Goal: Task Accomplishment & Management: Complete application form

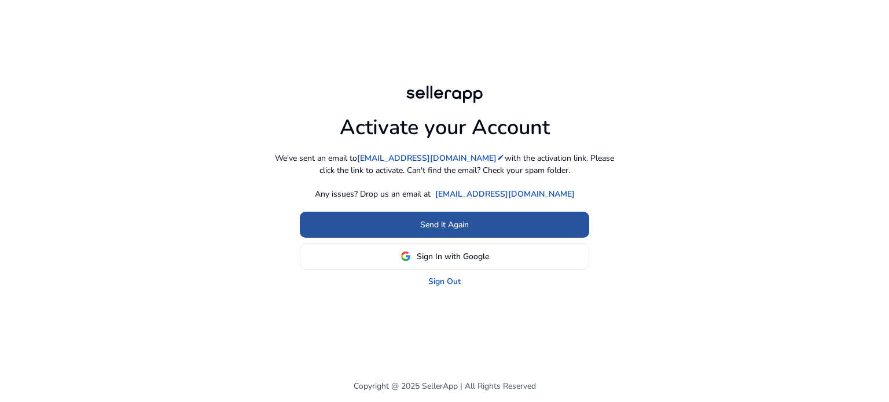
click at [423, 219] on span "Send it Again" at bounding box center [444, 225] width 49 height 12
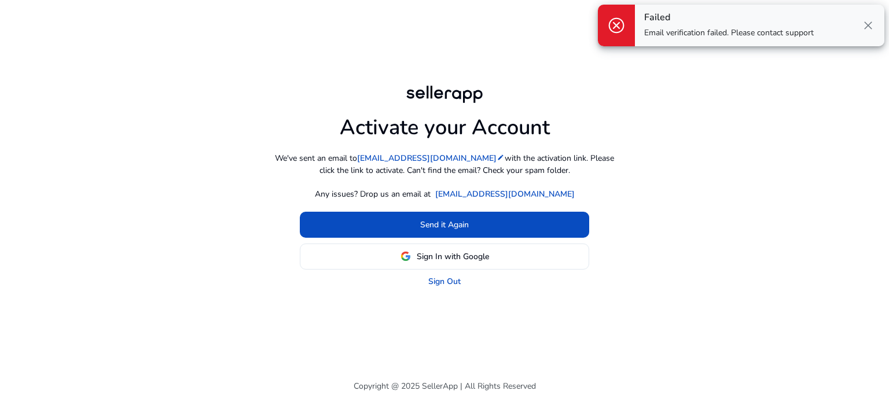
click at [866, 25] on span "close" at bounding box center [868, 26] width 14 height 14
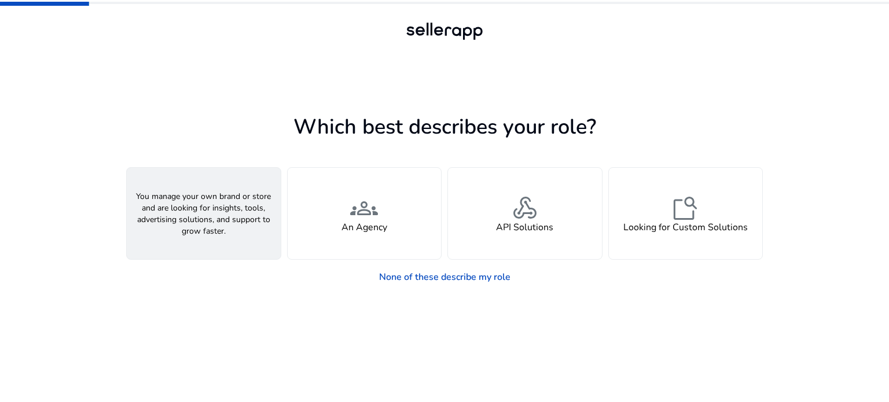
click at [199, 222] on h4 "A Seller" at bounding box center [203, 227] width 35 height 11
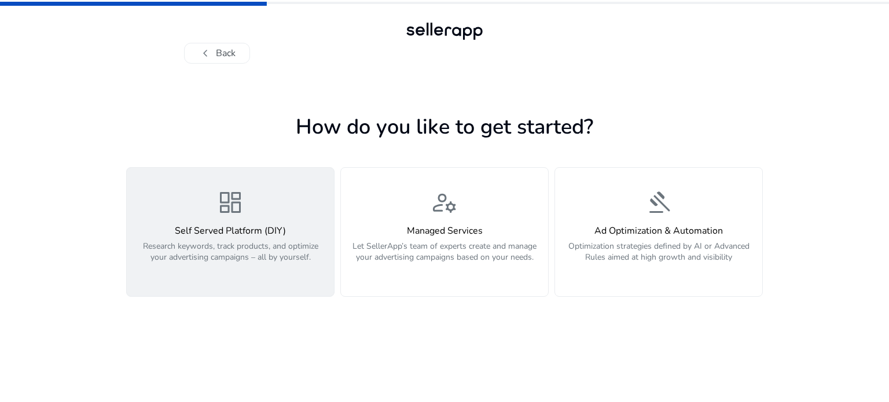
click at [278, 241] on p "Research keywords, track products, and optimize your advertising campaigns – al…" at bounding box center [230, 258] width 193 height 35
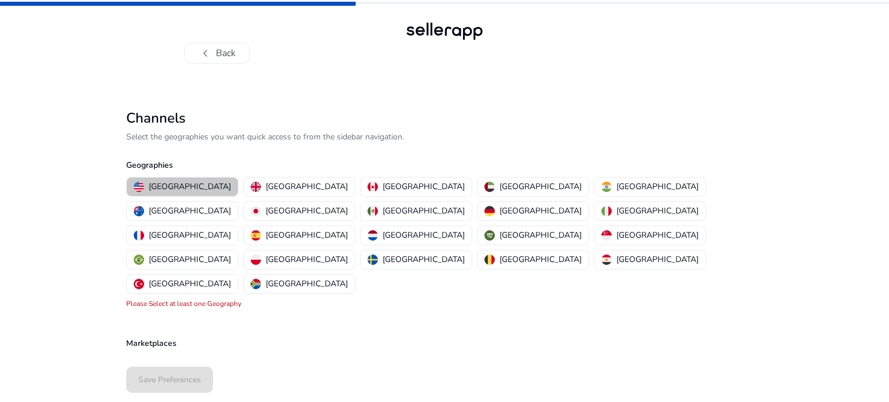
click at [183, 190] on p "United States" at bounding box center [190, 187] width 82 height 12
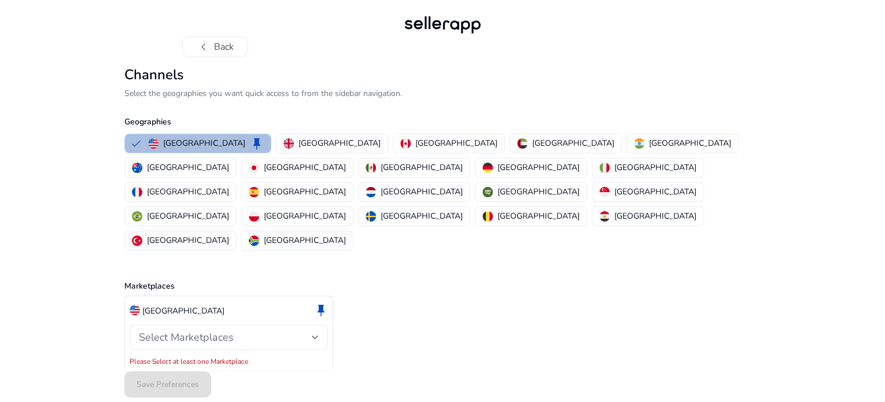
scroll to position [8, 0]
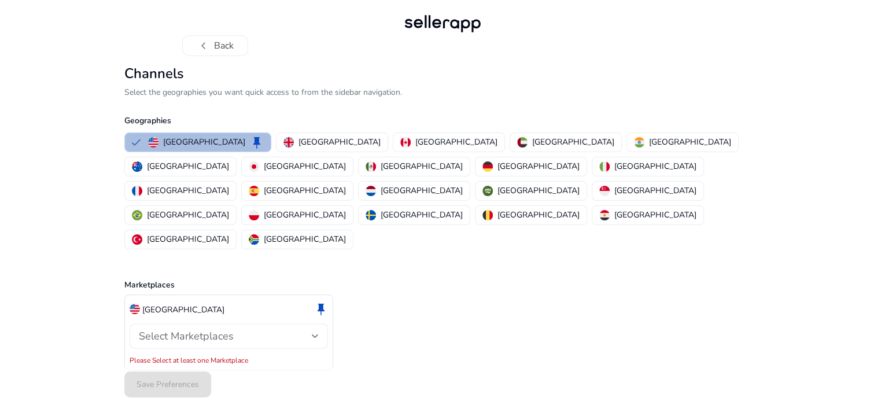
click at [315, 334] on div at bounding box center [315, 336] width 7 height 5
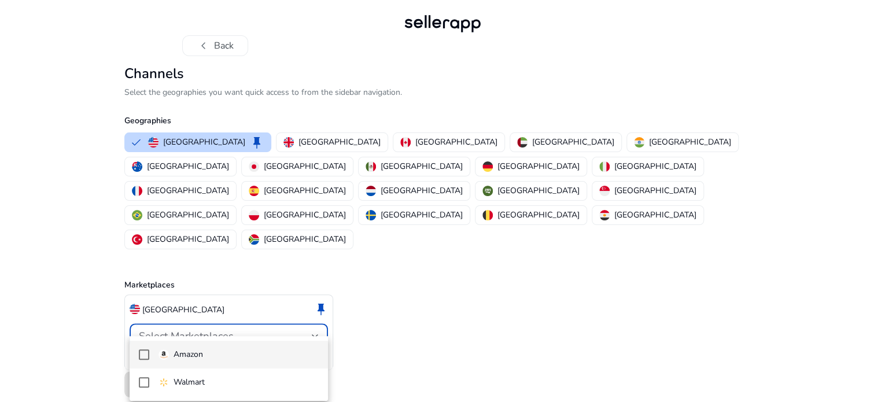
click at [167, 354] on img at bounding box center [164, 355] width 10 height 10
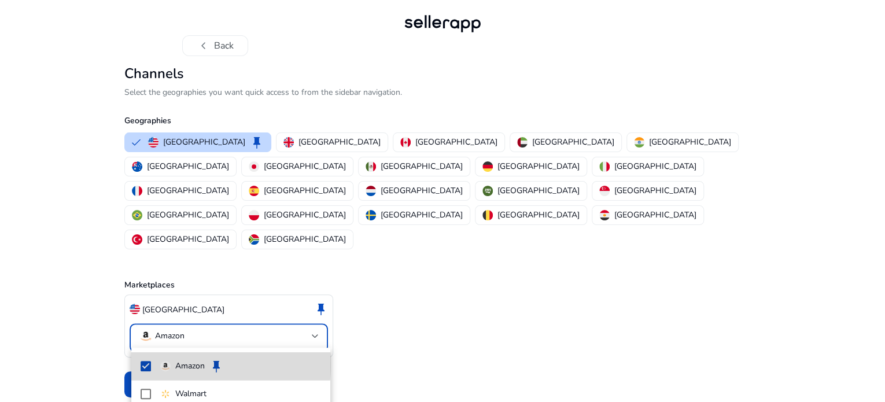
scroll to position [0, 0]
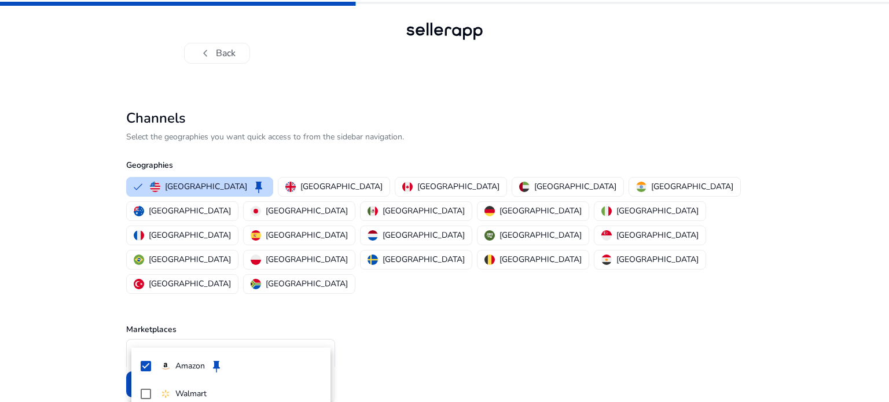
click at [324, 303] on div at bounding box center [444, 201] width 889 height 402
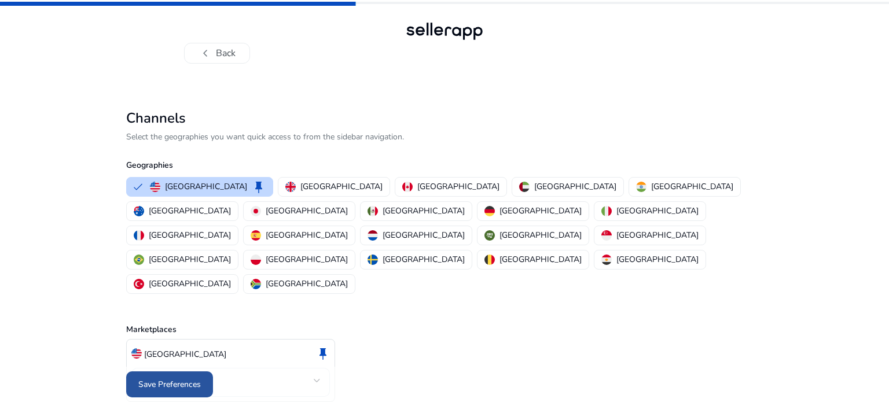
click at [173, 379] on span "Save Preferences" at bounding box center [169, 385] width 63 height 12
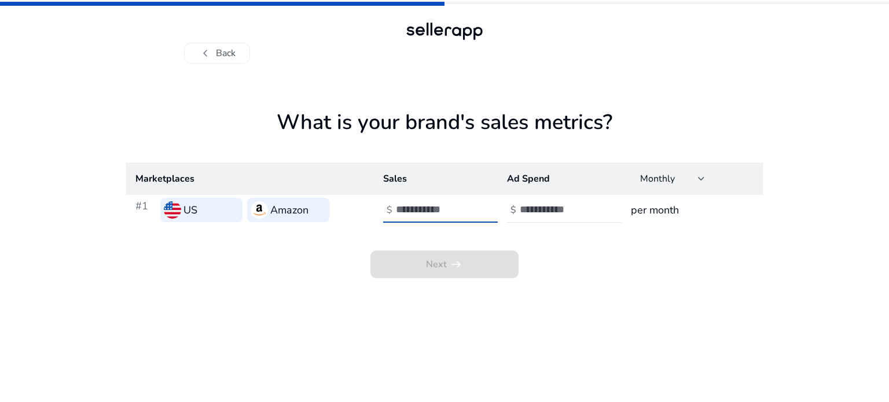
click at [433, 212] on input "number" at bounding box center [435, 209] width 78 height 13
type input "*"
type input "******"
click at [579, 277] on div "Next arrow_right_alt" at bounding box center [444, 251] width 637 height 53
click at [557, 207] on input "number" at bounding box center [559, 209] width 78 height 13
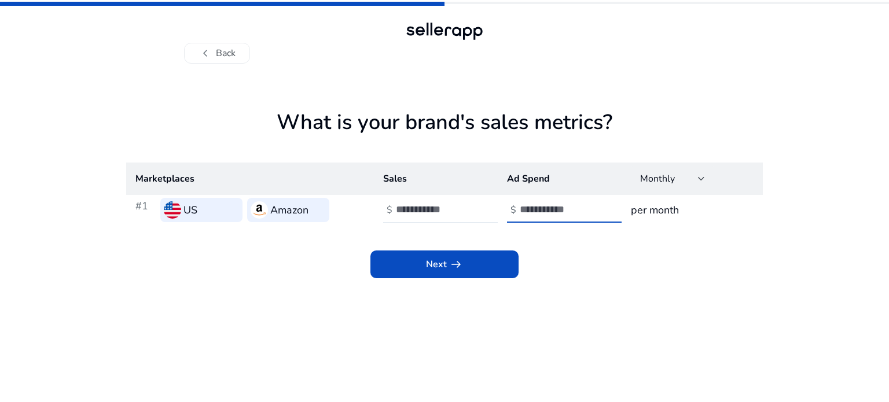
type input "******"
click at [613, 259] on div "Next arrow_right_alt" at bounding box center [444, 251] width 637 height 53
click at [490, 264] on span at bounding box center [444, 265] width 148 height 28
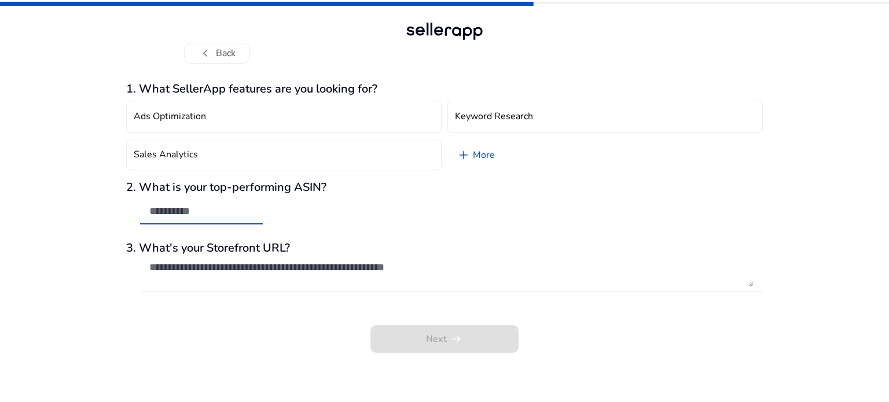
click at [201, 208] on input "text" at bounding box center [201, 211] width 104 height 13
click at [247, 214] on input "text" at bounding box center [201, 211] width 104 height 13
drag, startPoint x: 247, startPoint y: 214, endPoint x: 228, endPoint y: 211, distance: 19.2
click at [228, 211] on input "text" at bounding box center [201, 211] width 104 height 13
paste input "**********"
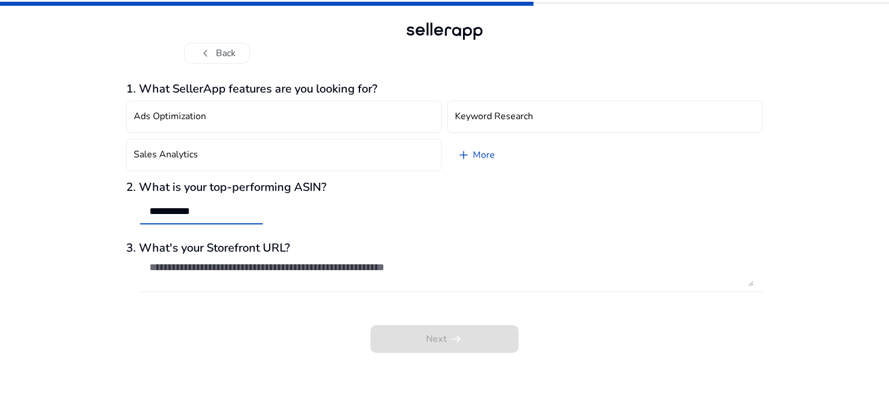
type input "**********"
click at [284, 270] on textarea at bounding box center [451, 273] width 604 height 25
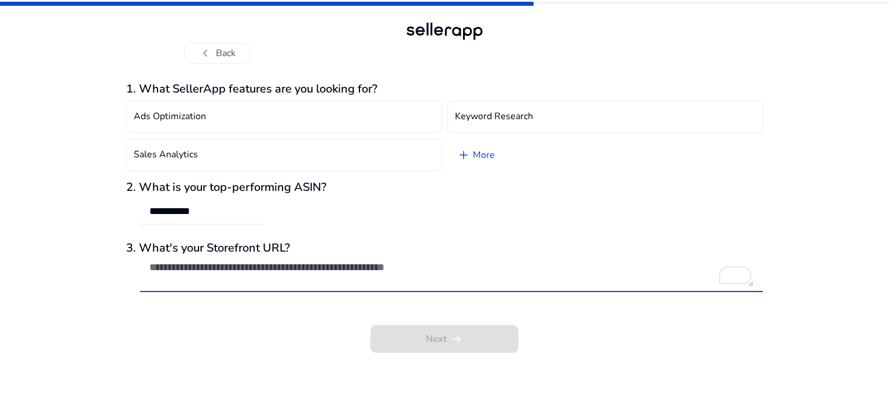
click at [251, 270] on textarea "To enrich screen reader interactions, please activate Accessibility in Grammarl…" at bounding box center [451, 273] width 604 height 25
paste textarea "**********"
type textarea "**********"
click at [477, 156] on link "add More" at bounding box center [475, 155] width 57 height 32
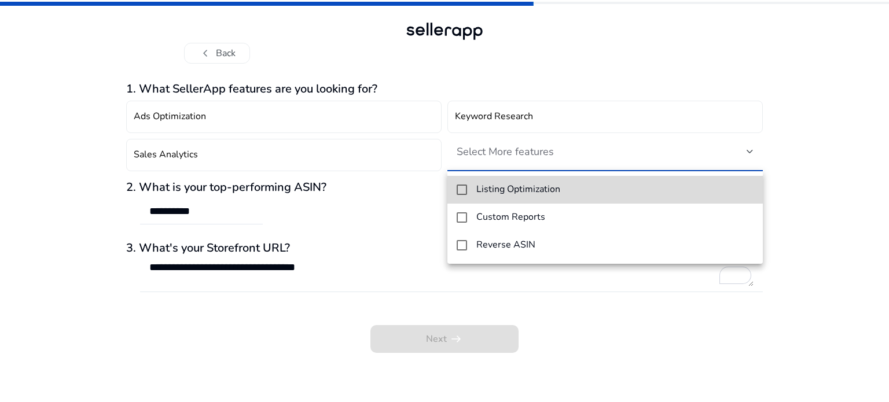
click at [468, 190] on mat-option "Listing Optimization" at bounding box center [604, 190] width 315 height 28
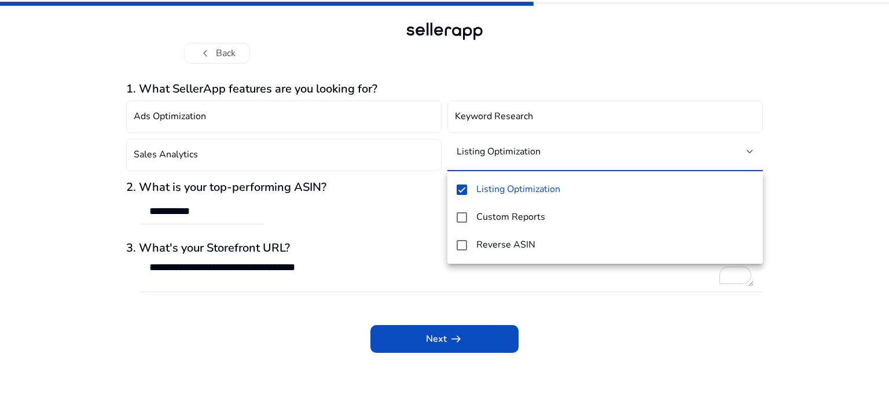
click at [573, 337] on div at bounding box center [444, 201] width 889 height 402
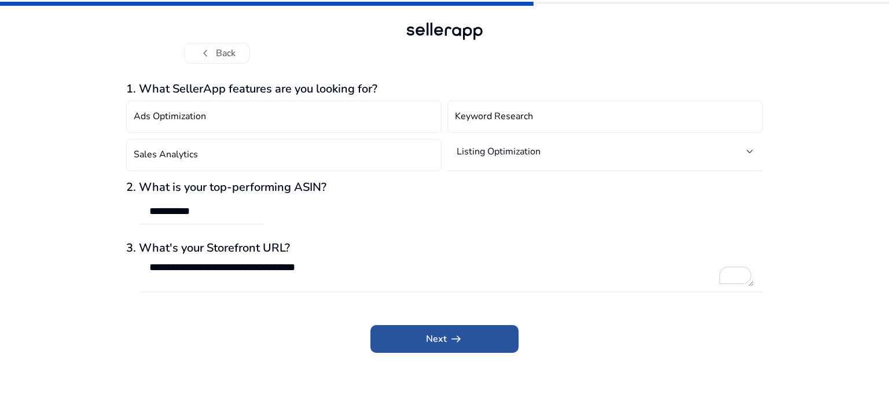
click at [487, 340] on span at bounding box center [444, 339] width 148 height 28
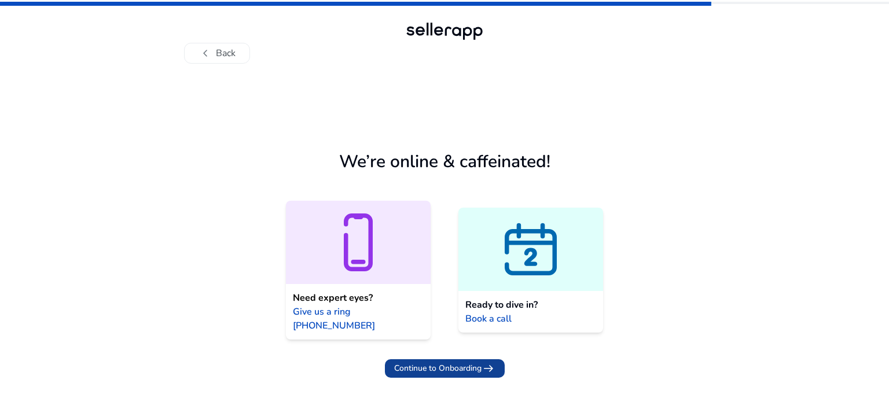
click at [477, 362] on span "Continue to Onboarding" at bounding box center [437, 368] width 87 height 12
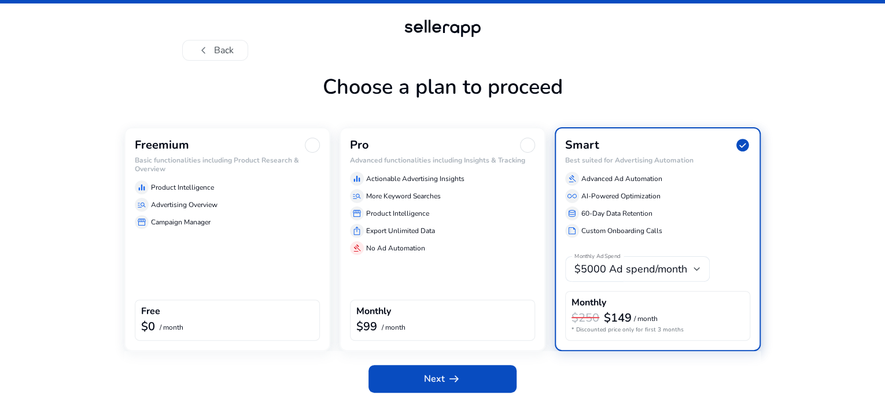
scroll to position [39, 0]
click at [233, 216] on div "storefront Campaign Manager" at bounding box center [227, 222] width 185 height 14
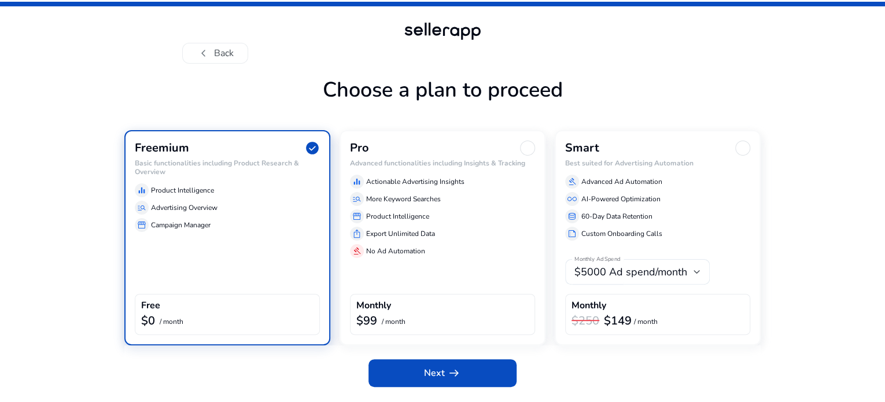
scroll to position [30, 0]
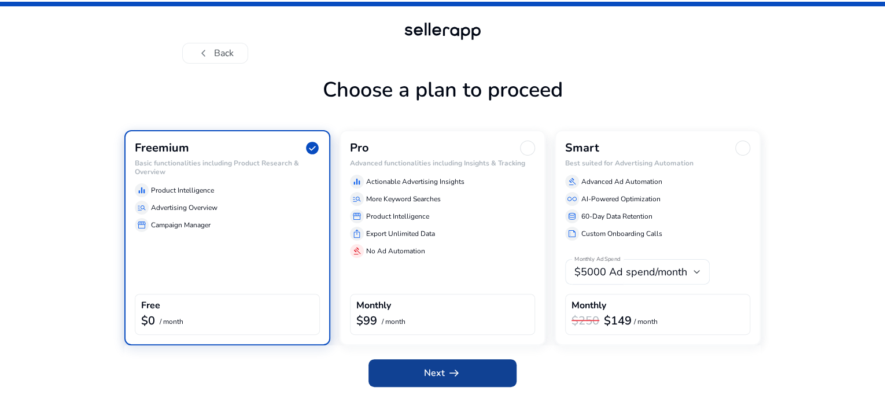
click at [435, 380] on span "Next arrow_right_alt" at bounding box center [442, 373] width 37 height 14
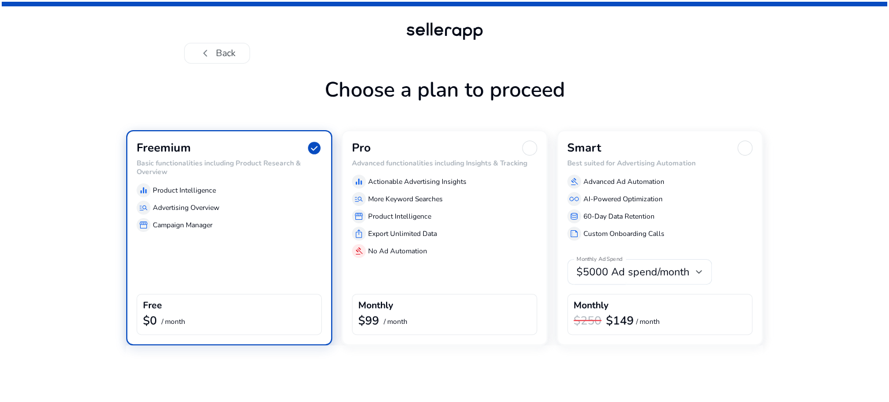
scroll to position [0, 0]
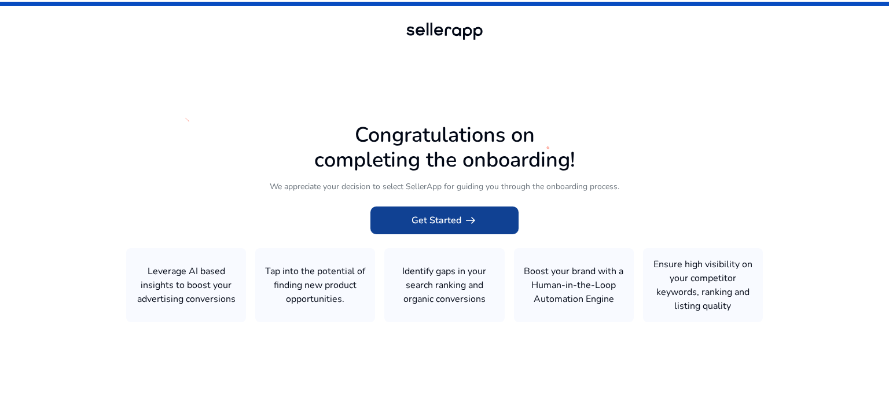
click at [459, 224] on span "Get Started arrow_right_alt" at bounding box center [444, 221] width 66 height 14
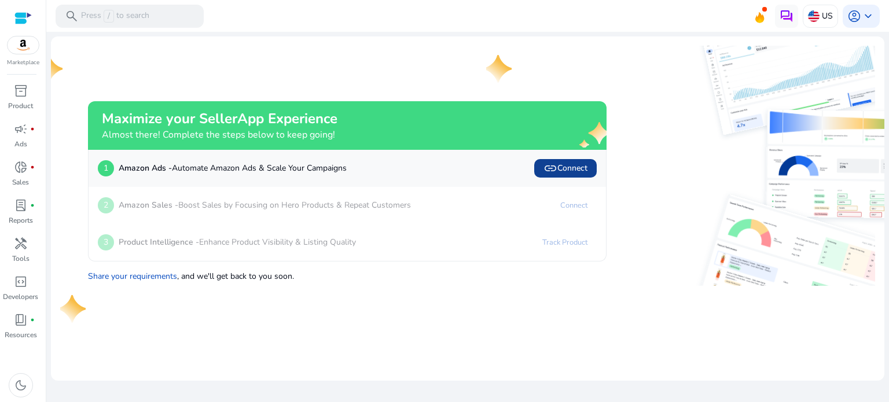
click at [570, 167] on span "link Connect" at bounding box center [565, 168] width 44 height 14
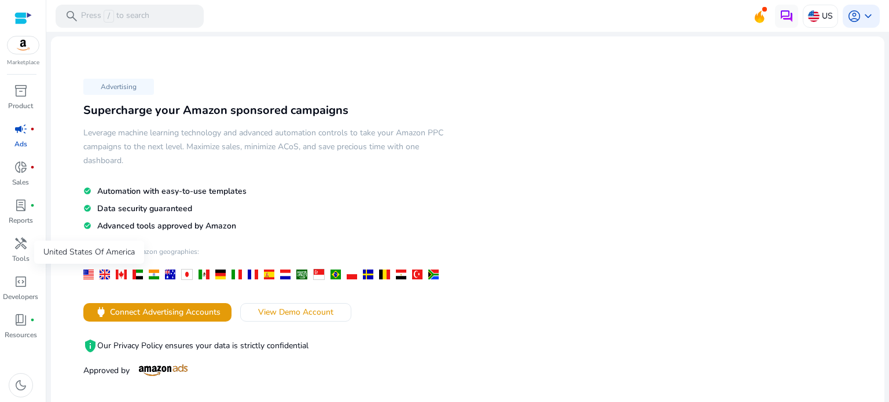
click at [90, 271] on div at bounding box center [88, 275] width 10 height 10
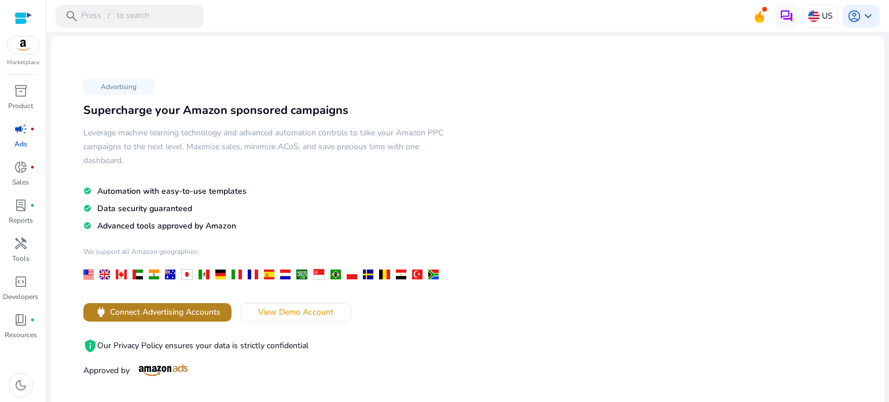
click at [200, 313] on span "Connect Advertising Accounts" at bounding box center [165, 312] width 111 height 12
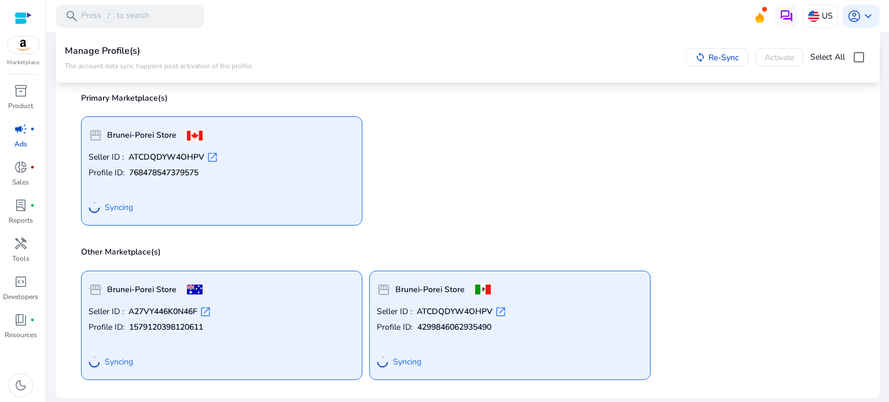
scroll to position [124, 0]
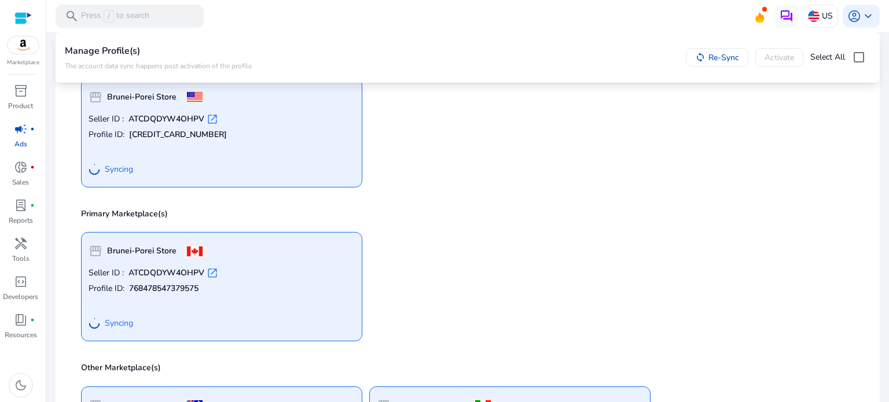
click at [173, 164] on div "Syncing" at bounding box center [222, 169] width 266 height 21
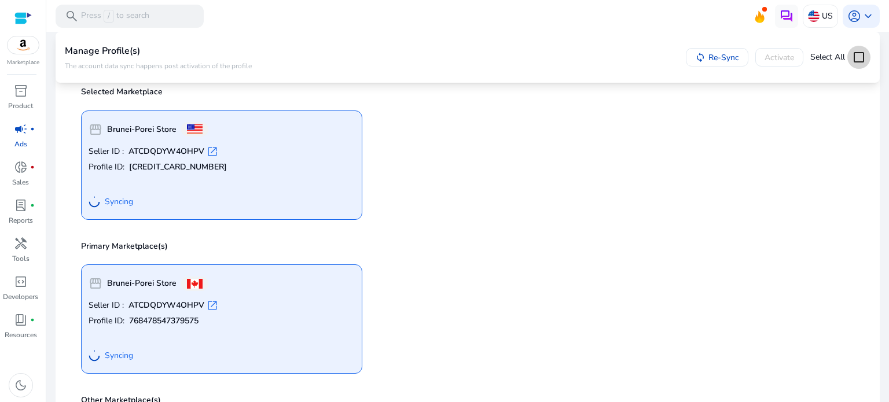
scroll to position [66, 0]
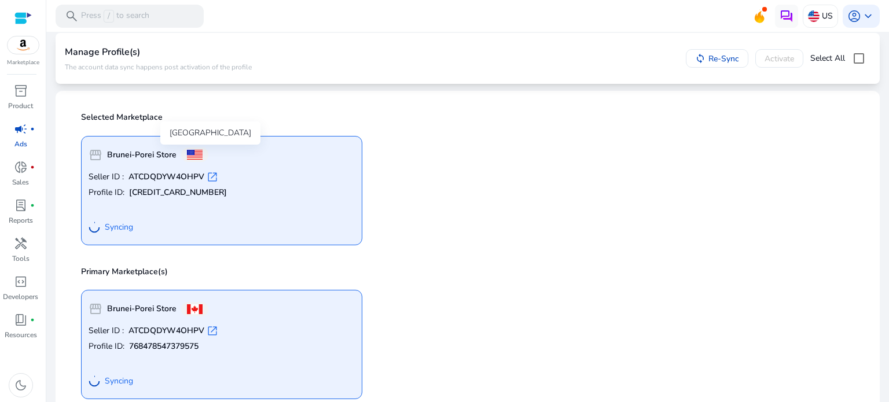
click at [192, 153] on span at bounding box center [195, 155] width 16 height 10
click at [772, 62] on div "sync Re-Sync Activate Select All" at bounding box center [778, 58] width 185 height 23
click at [726, 60] on span "Re-Sync" at bounding box center [723, 59] width 31 height 12
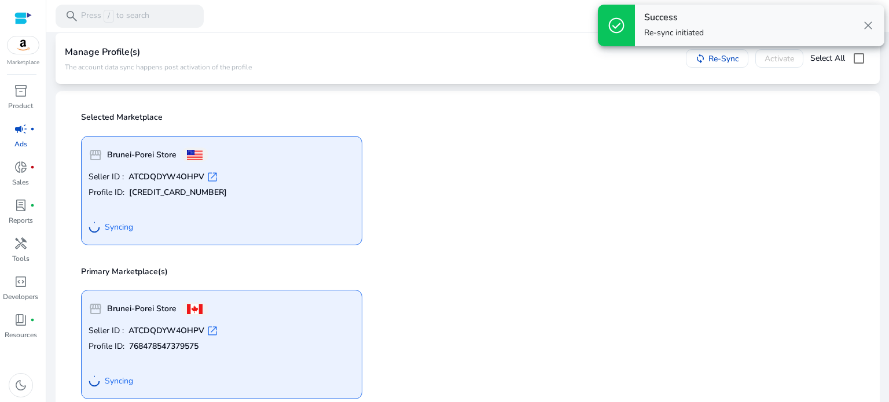
click at [872, 20] on span "close" at bounding box center [868, 26] width 14 height 14
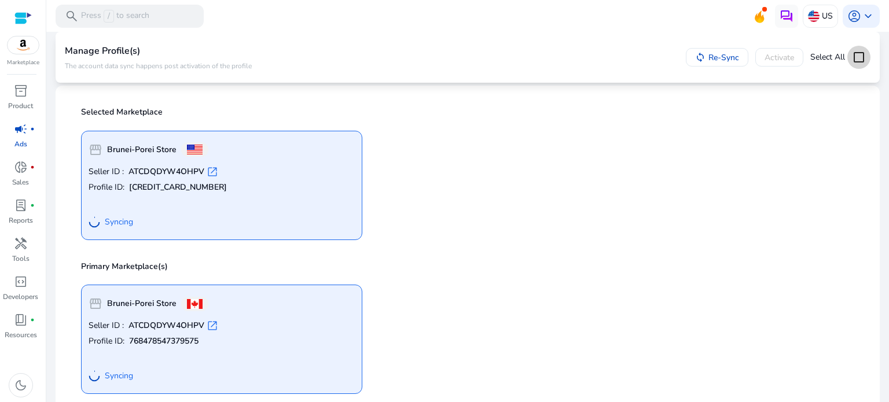
scroll to position [8, 0]
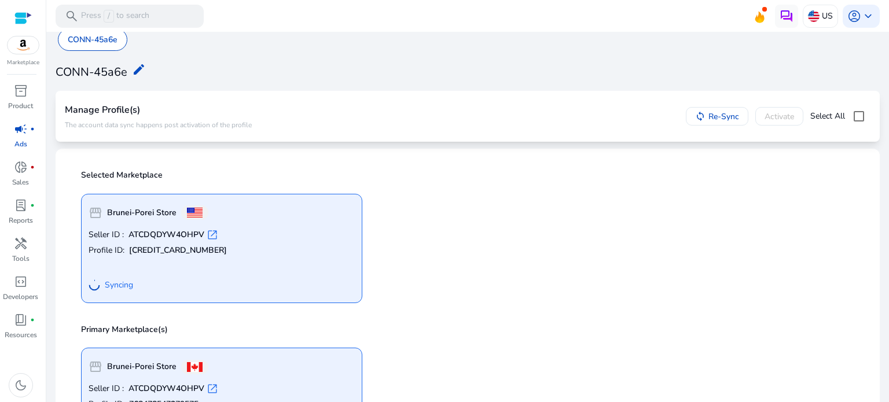
click at [214, 234] on span "open_in_new" at bounding box center [213, 235] width 12 height 12
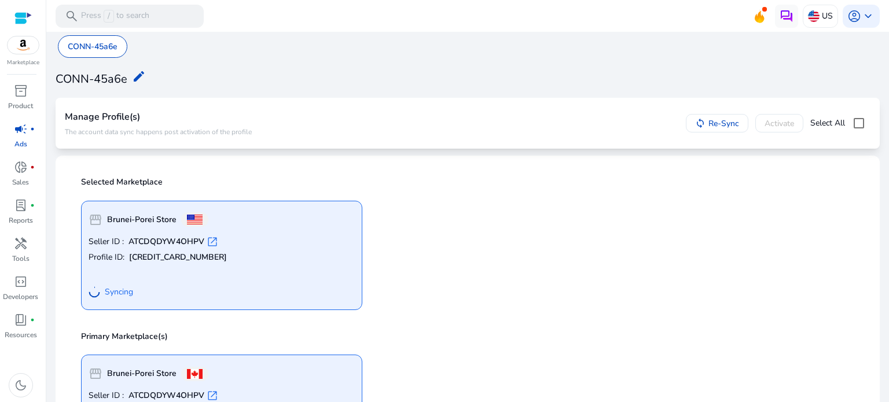
scroll to position [0, 0]
click at [19, 128] on span "campaign" at bounding box center [21, 129] width 14 height 14
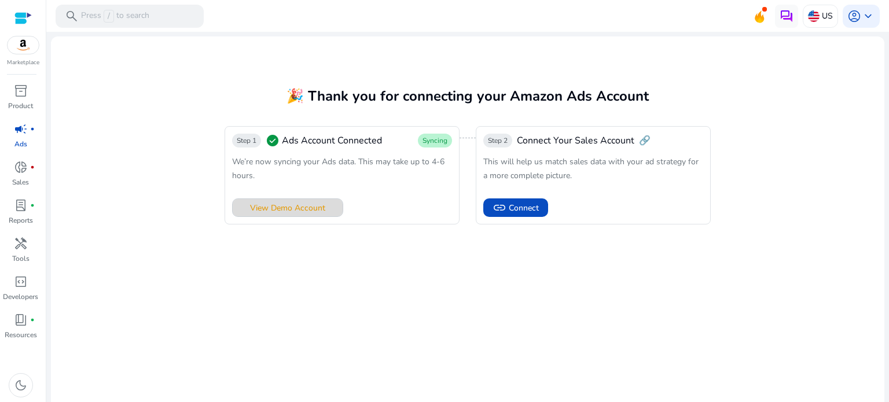
click at [316, 208] on span "View Demo Account" at bounding box center [287, 208] width 75 height 12
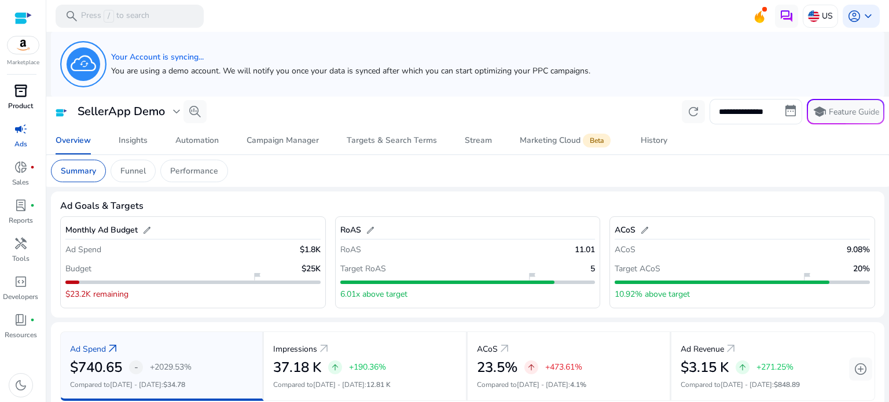
click at [26, 93] on span "inventory_2" at bounding box center [21, 91] width 14 height 14
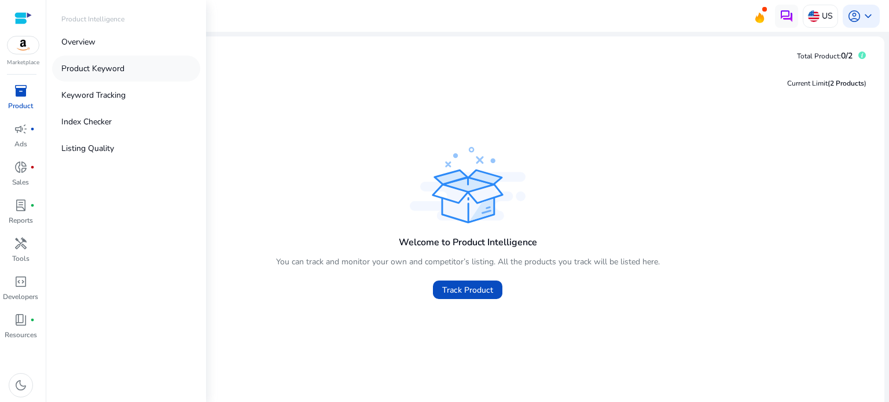
click at [97, 71] on p "Product Keyword" at bounding box center [92, 69] width 63 height 12
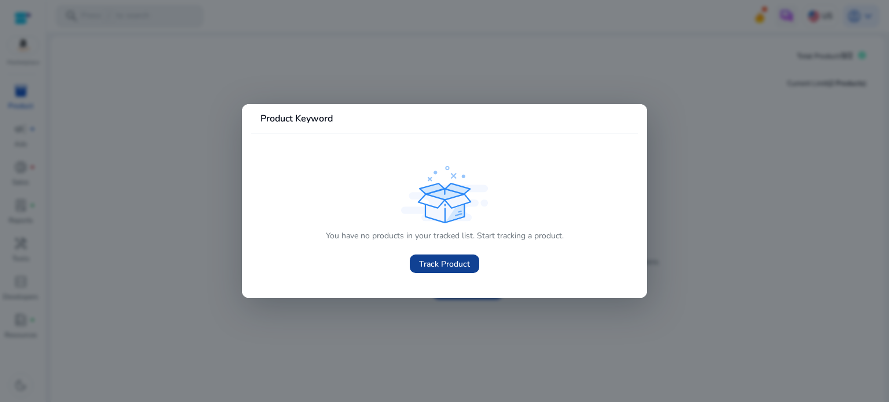
click at [449, 268] on span "Track Product" at bounding box center [444, 264] width 51 height 12
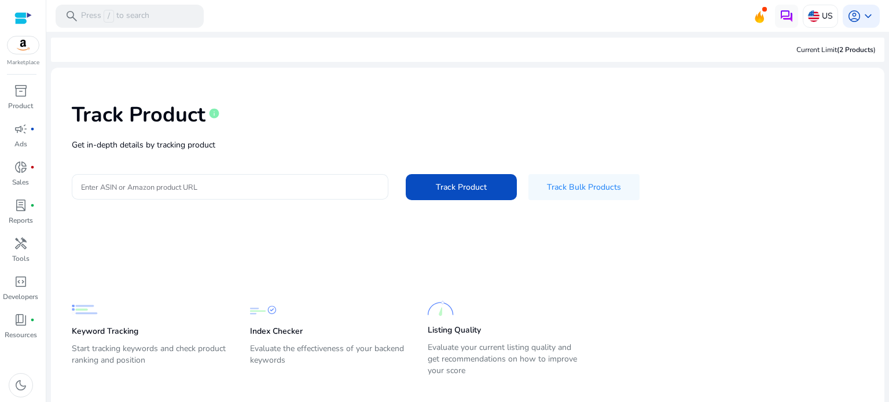
click at [245, 189] on input "Enter ASIN or Amazon product URL" at bounding box center [230, 187] width 298 height 13
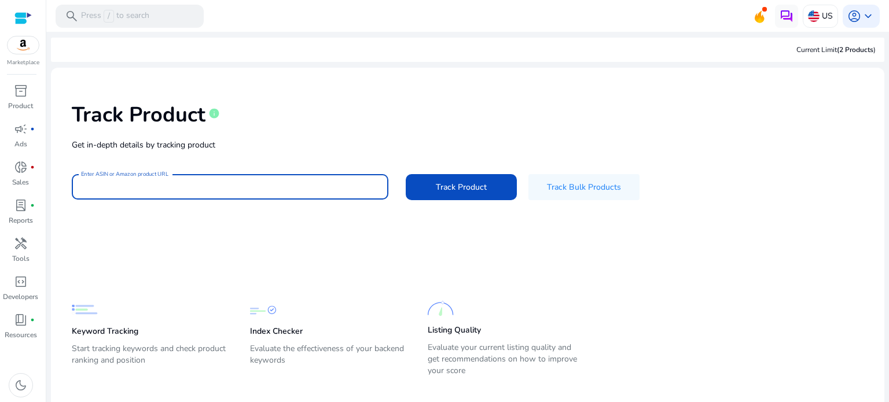
click at [177, 183] on input "Enter ASIN or Amazon product URL" at bounding box center [230, 187] width 298 height 13
paste input "**********"
type input "**********"
click at [464, 188] on span "Track Product" at bounding box center [461, 187] width 51 height 12
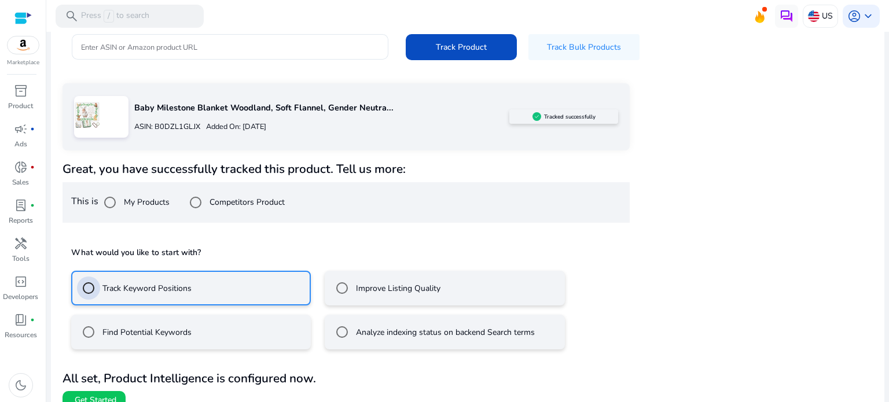
scroll to position [155, 0]
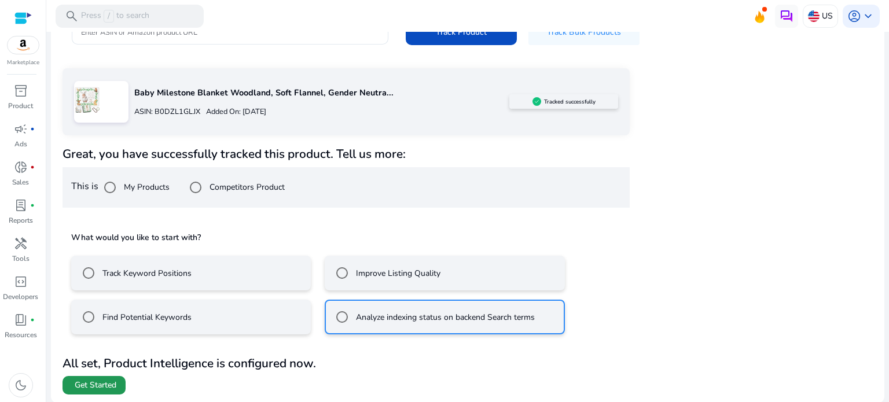
click at [118, 385] on span at bounding box center [94, 386] width 63 height 28
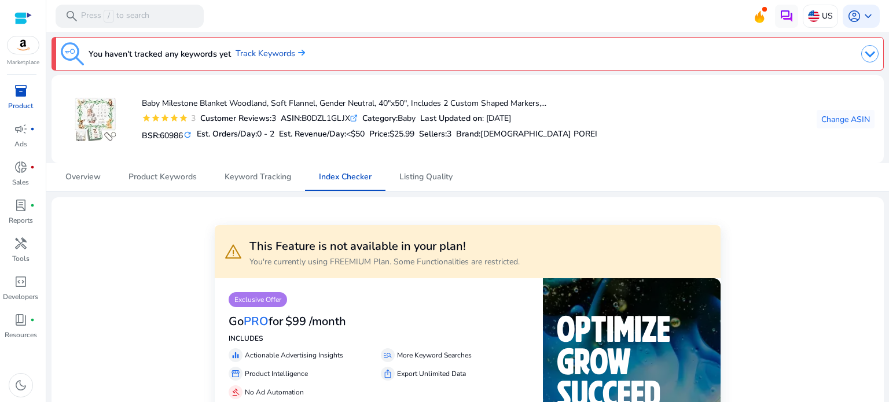
click at [864, 52] on img at bounding box center [869, 53] width 17 height 17
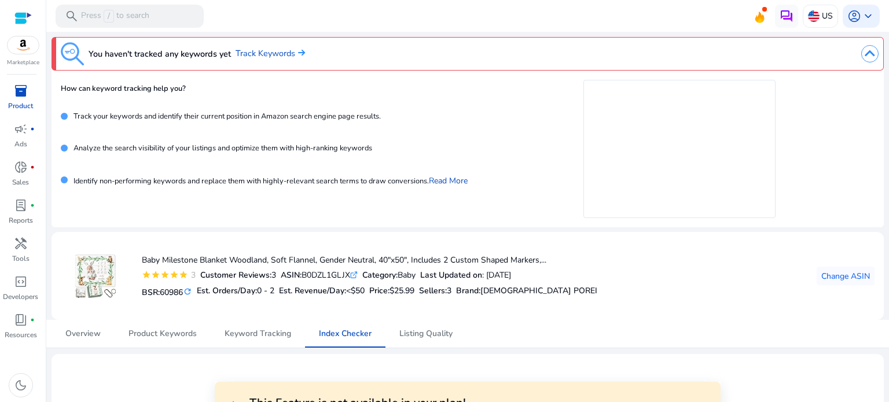
click at [865, 57] on img at bounding box center [869, 53] width 17 height 17
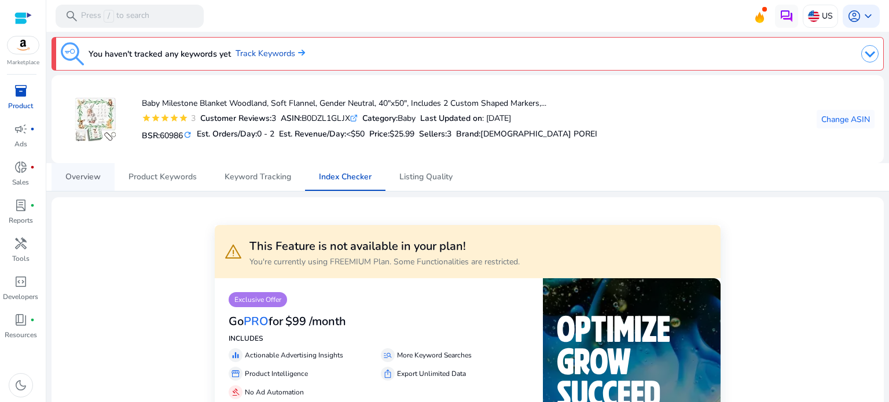
click at [96, 180] on span "Overview" at bounding box center [82, 177] width 35 height 8
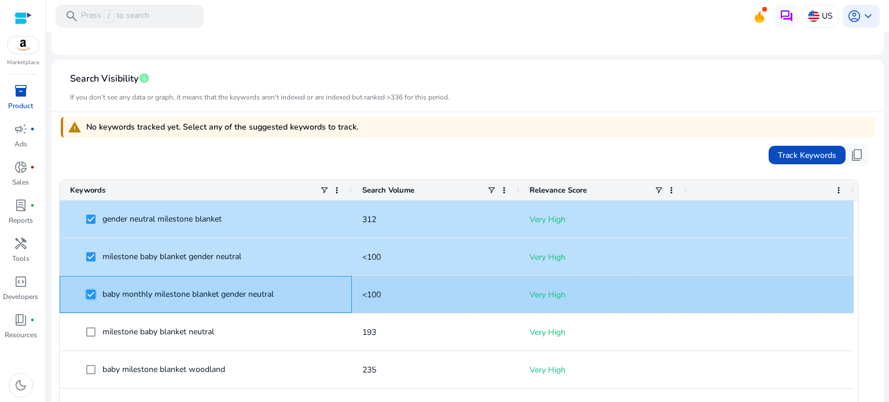
scroll to position [347, 0]
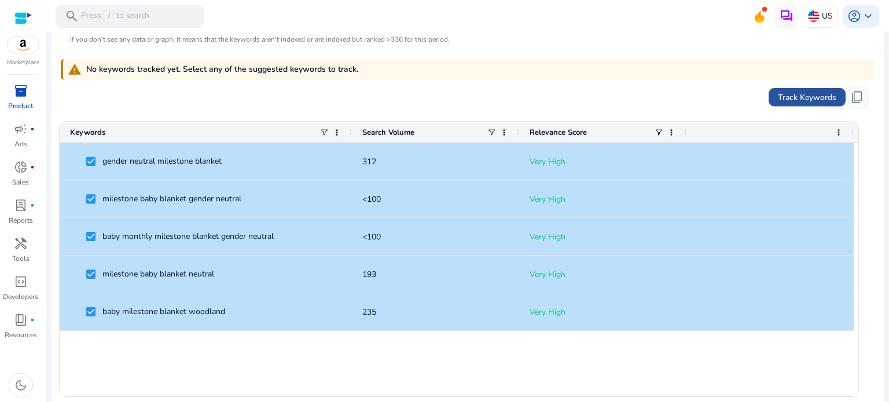
click at [806, 97] on span "Track Keywords" at bounding box center [807, 97] width 58 height 12
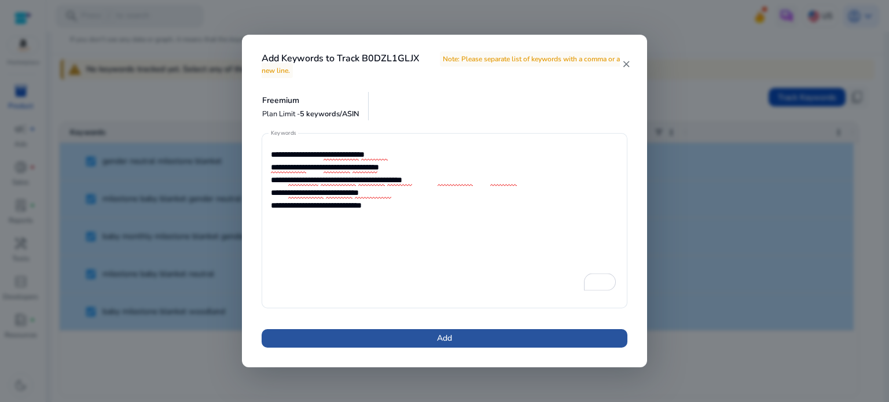
click at [480, 335] on span at bounding box center [445, 339] width 366 height 28
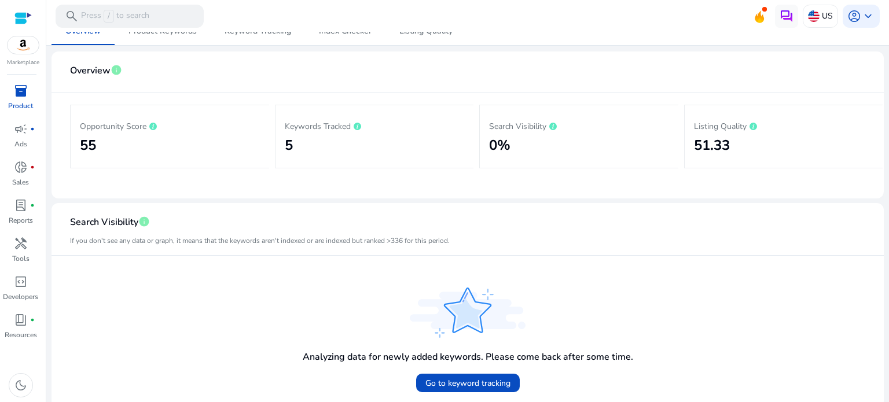
scroll to position [174, 0]
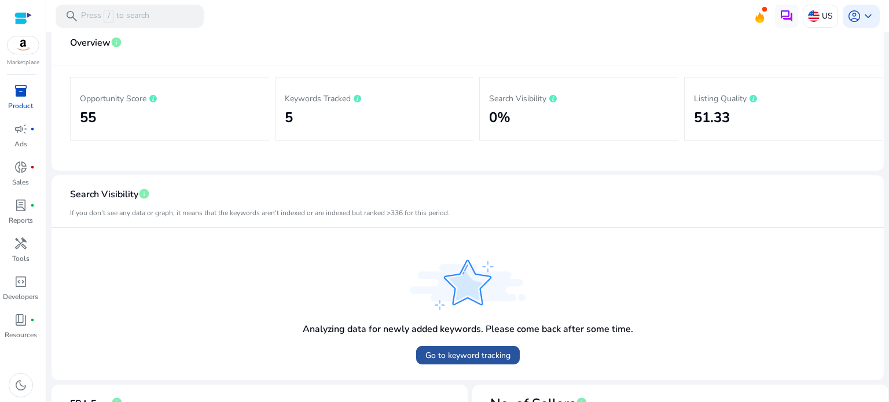
click at [475, 358] on span "Go to keyword tracking" at bounding box center [467, 356] width 85 height 12
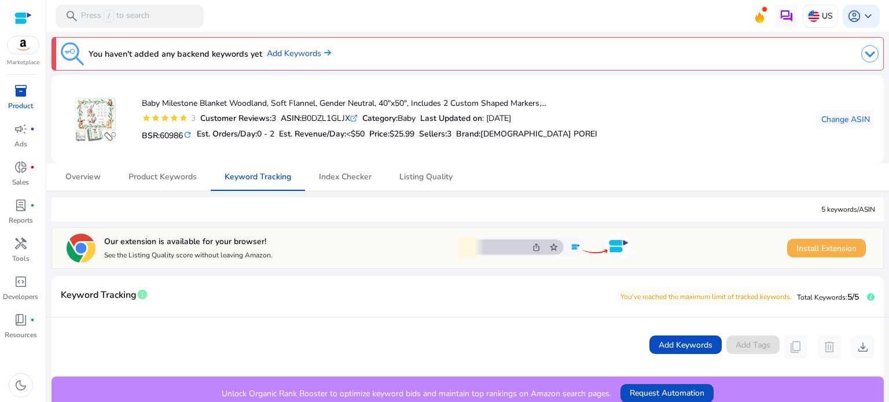
click at [813, 251] on span "Install Extension" at bounding box center [826, 248] width 60 height 12
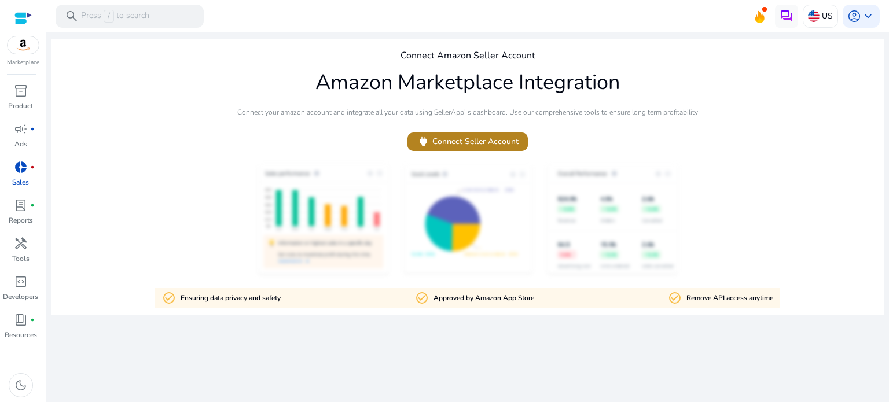
click at [502, 143] on span "power Connect Seller Account" at bounding box center [468, 141] width 102 height 13
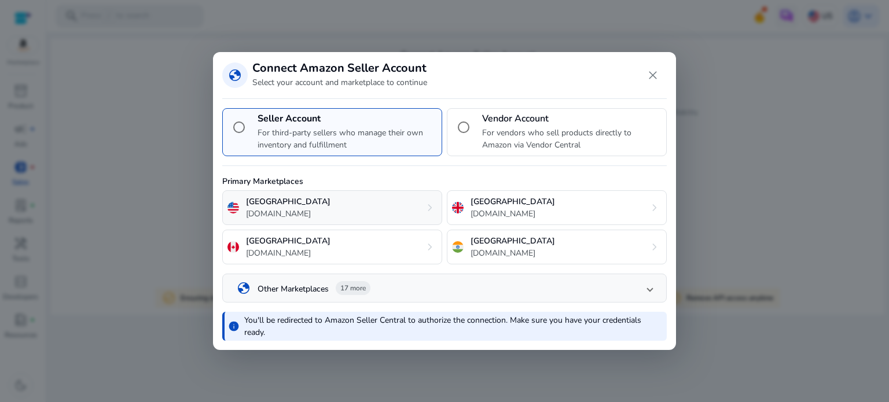
click at [324, 199] on div "United States [DOMAIN_NAME] chevron_right" at bounding box center [332, 207] width 220 height 35
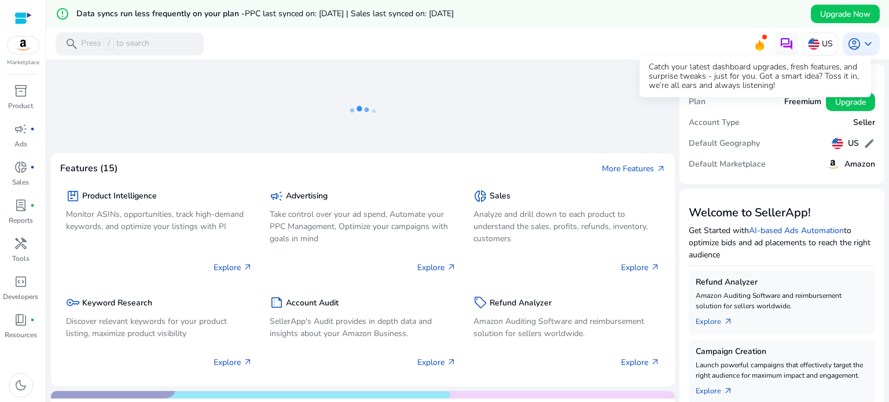
click at [755, 47] on icon at bounding box center [759, 45] width 9 height 11
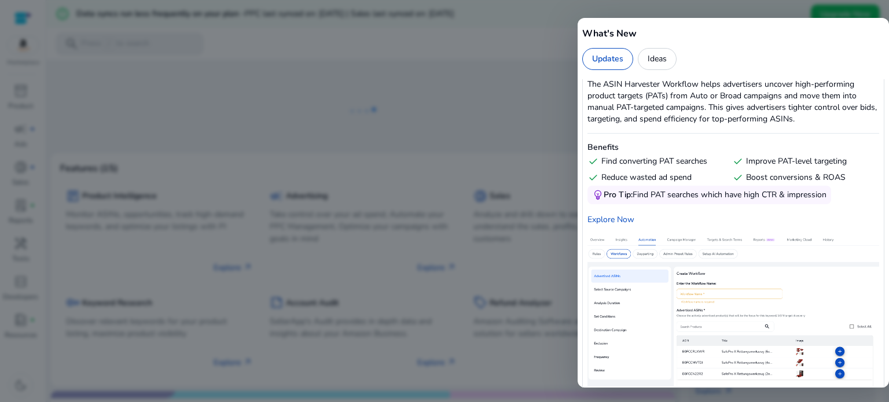
scroll to position [4109, 0]
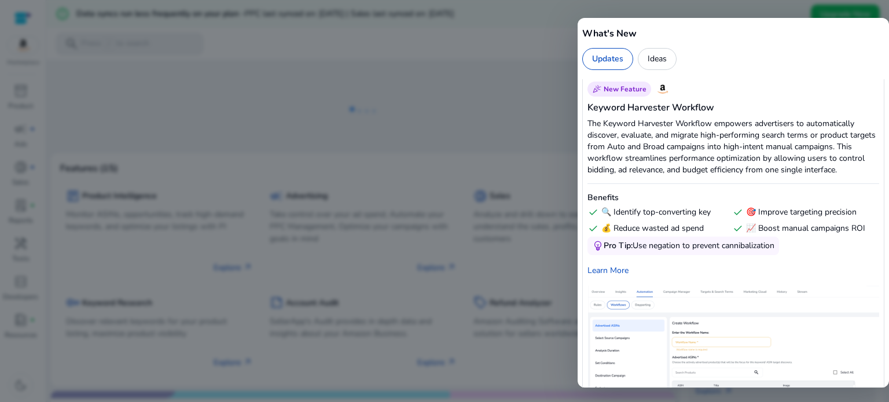
click at [509, 108] on div at bounding box center [444, 201] width 889 height 402
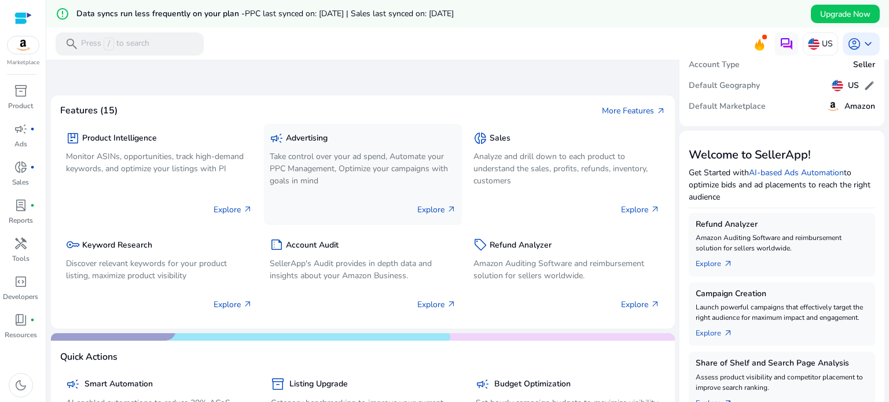
scroll to position [0, 0]
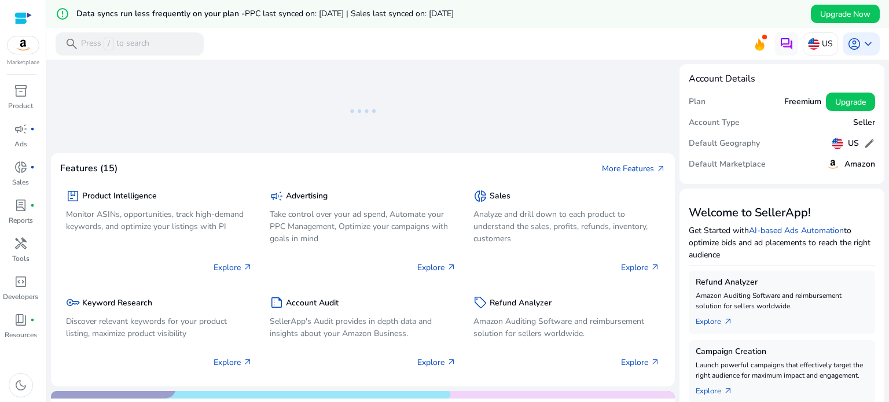
click at [348, 106] on icon at bounding box center [363, 111] width 116 height 75
click at [150, 44] on div "search Press / to search" at bounding box center [130, 43] width 148 height 23
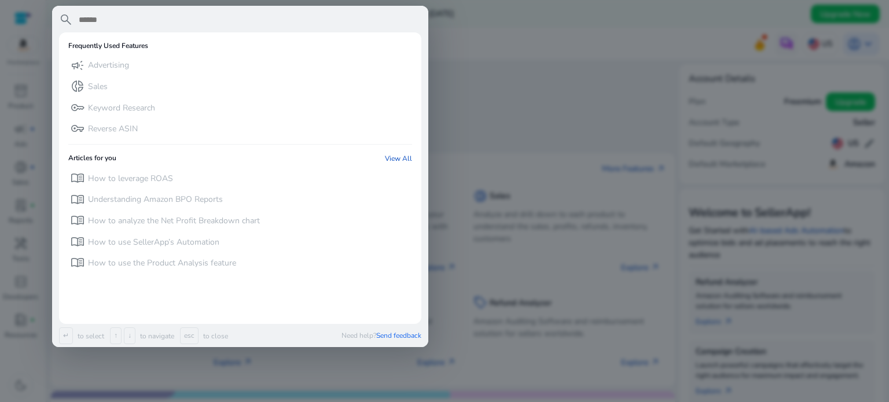
click at [510, 104] on div at bounding box center [444, 201] width 889 height 402
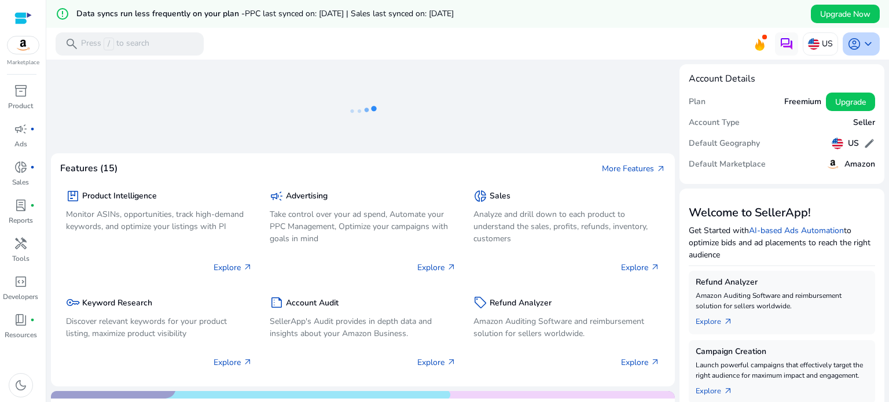
click at [861, 46] on span "keyboard_arrow_down" at bounding box center [868, 44] width 14 height 14
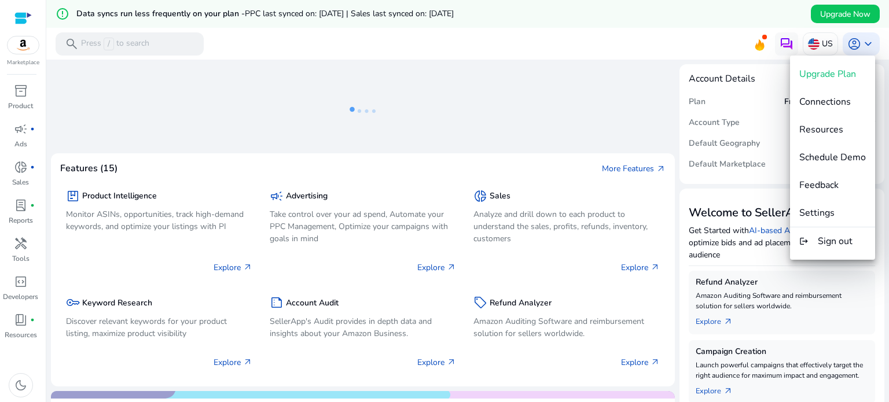
click at [558, 97] on div at bounding box center [444, 201] width 889 height 402
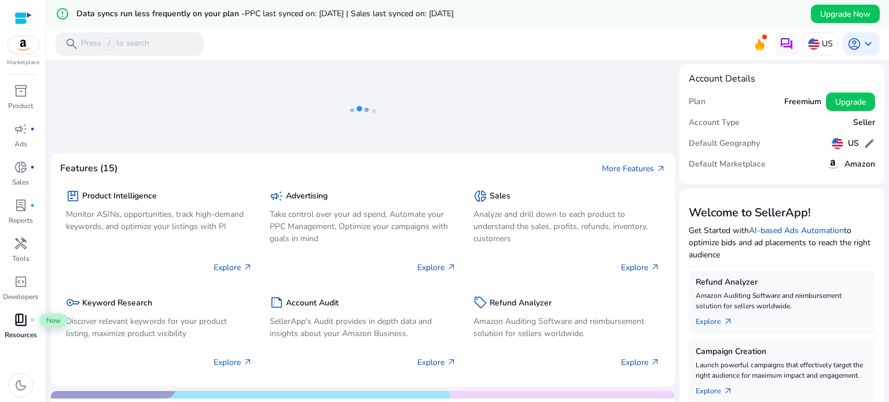
click at [21, 318] on span "book_4" at bounding box center [21, 320] width 14 height 14
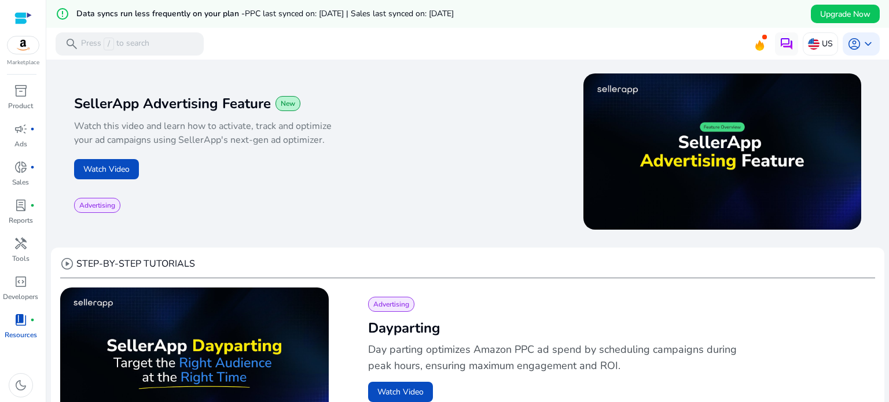
scroll to position [232, 0]
